Goal: Task Accomplishment & Management: Complete application form

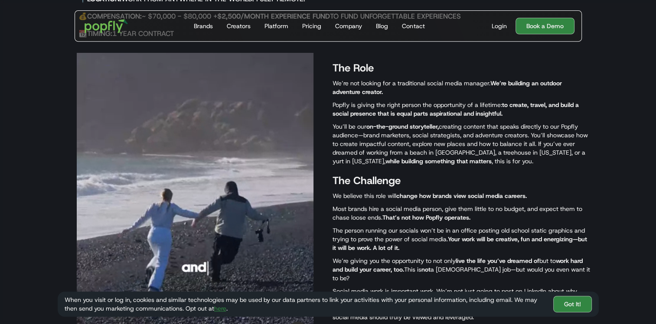
scroll to position [390, 0]
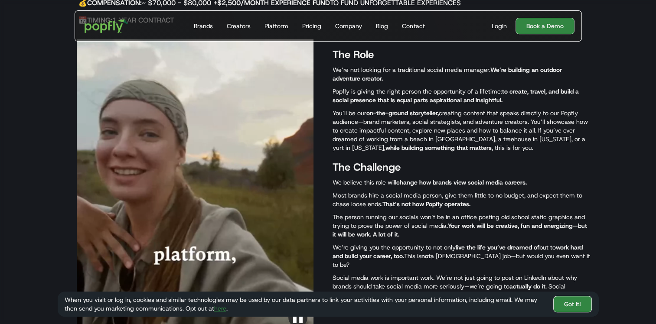
click at [568, 305] on link "Got It!" at bounding box center [572, 304] width 39 height 16
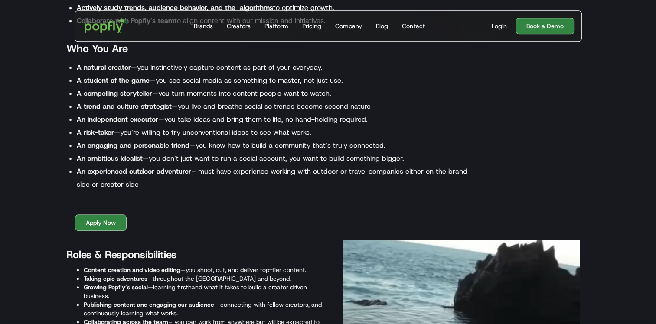
scroll to position [911, 0]
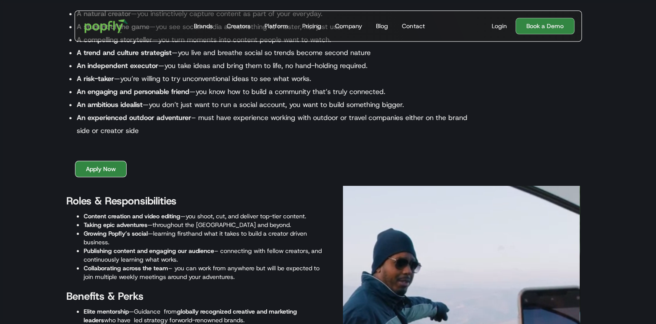
click at [97, 167] on link "Apply Now" at bounding box center [101, 169] width 52 height 16
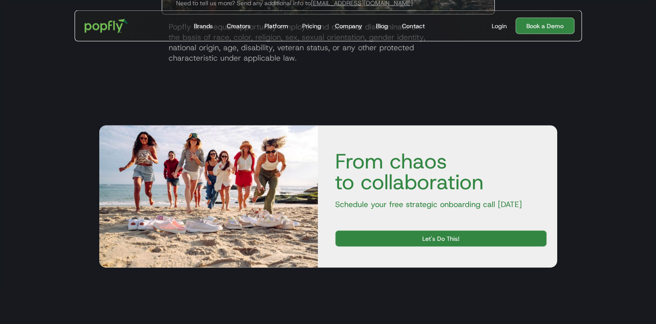
scroll to position [1863, 0]
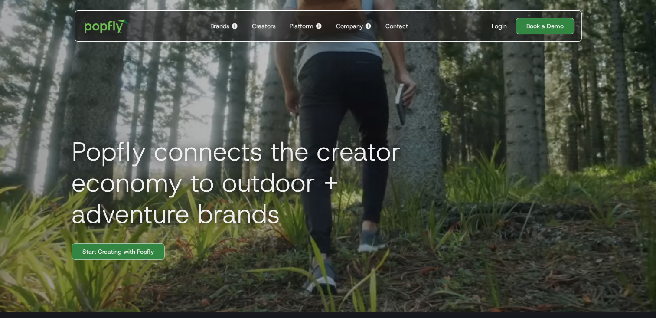
click at [221, 25] on div "Brands" at bounding box center [219, 26] width 19 height 9
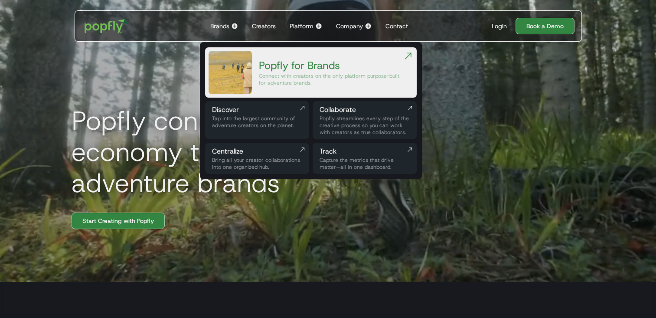
scroll to position [43, 0]
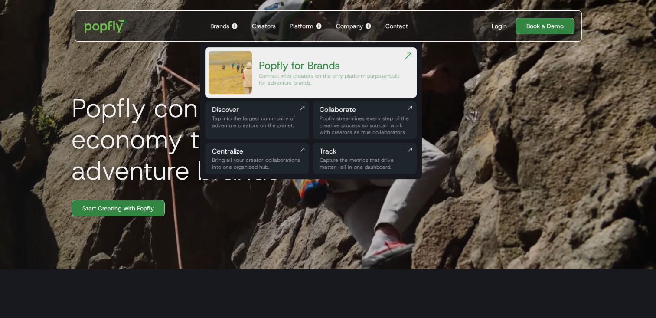
click at [352, 24] on div "Company" at bounding box center [349, 26] width 27 height 9
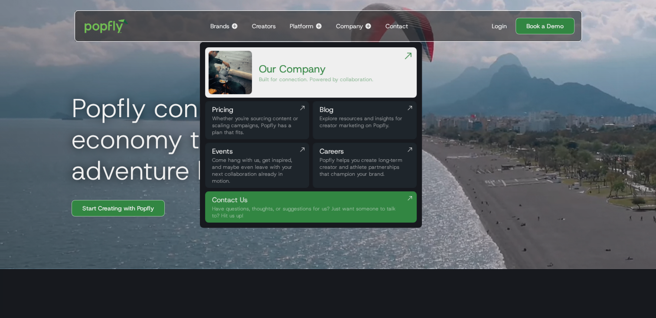
click at [353, 158] on div "Popfly helps you create long‑term creator and athlete partnerships that champio…" at bounding box center [365, 167] width 90 height 21
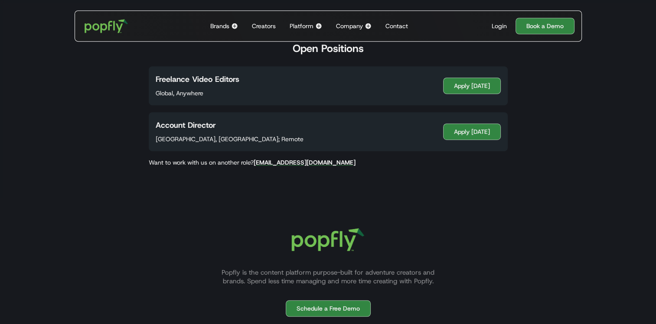
scroll to position [477, 0]
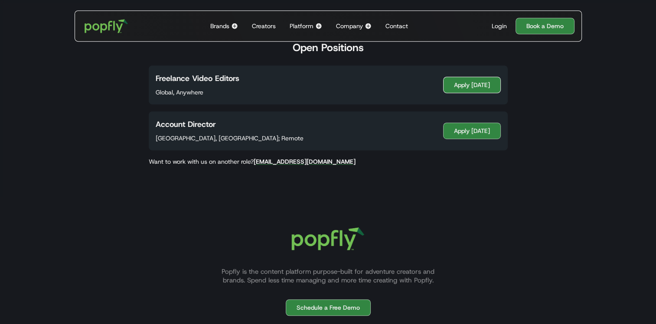
click at [467, 86] on link "Apply Today" at bounding box center [472, 85] width 58 height 16
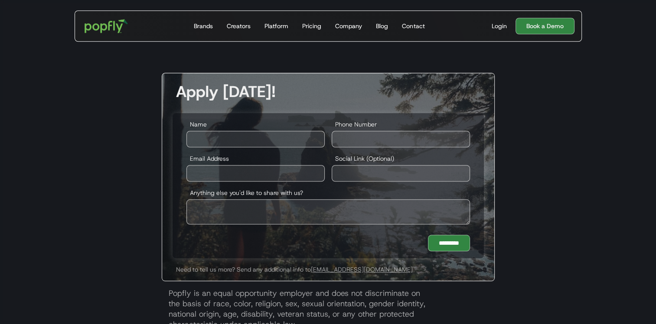
scroll to position [607, 0]
